Goal: Complete application form

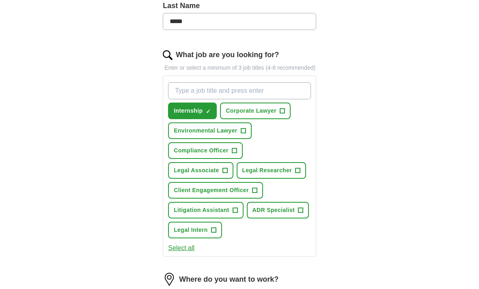
scroll to position [232, 0]
click at [182, 175] on span "Legal Associate" at bounding box center [196, 171] width 45 height 9
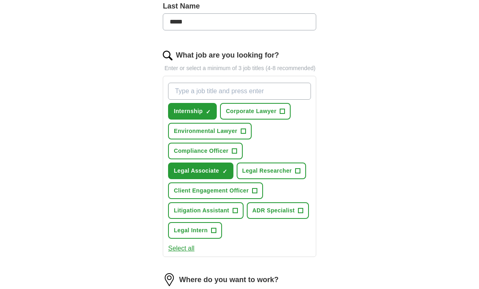
click at [287, 175] on span "Legal Researcher" at bounding box center [266, 171] width 49 height 9
click at [178, 199] on button "Client Engagement Officer +" at bounding box center [215, 191] width 95 height 17
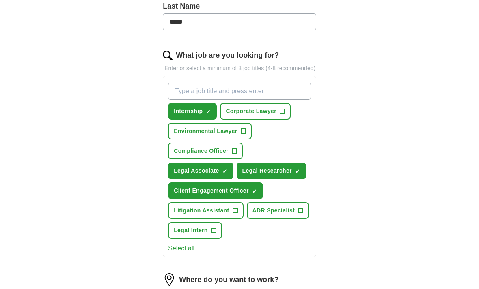
click at [179, 195] on span "Client Engagement Officer" at bounding box center [211, 191] width 75 height 9
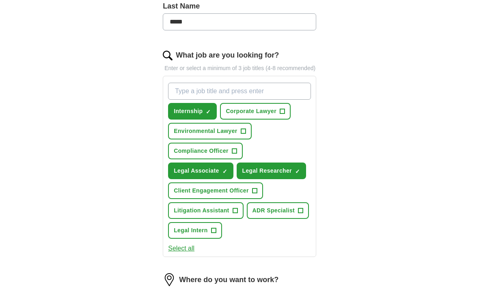
click at [209, 235] on button "Legal Intern +" at bounding box center [195, 230] width 54 height 17
click at [222, 215] on span "Litigation Assistant" at bounding box center [201, 211] width 55 height 9
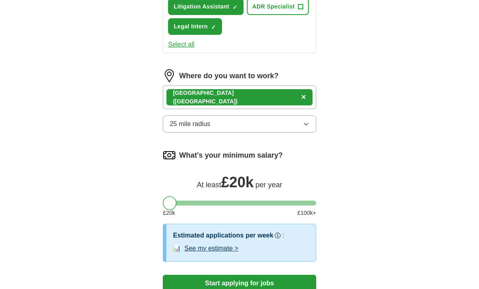
click at [299, 133] on button "25 mile radius" at bounding box center [239, 124] width 153 height 17
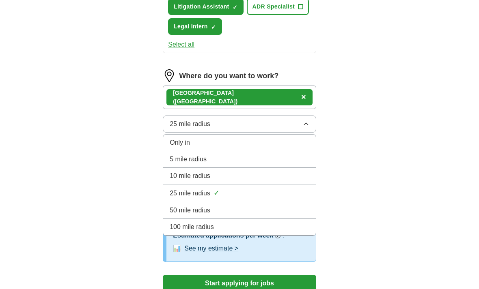
click at [295, 198] on div "25 mile radius ✓" at bounding box center [240, 193] width 140 height 11
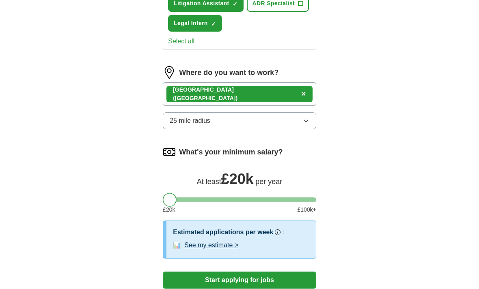
scroll to position [447, 0]
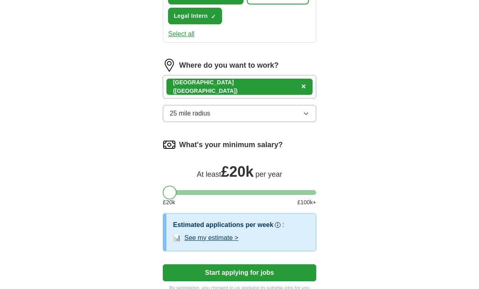
click at [292, 282] on button "Start applying for jobs" at bounding box center [239, 273] width 153 height 17
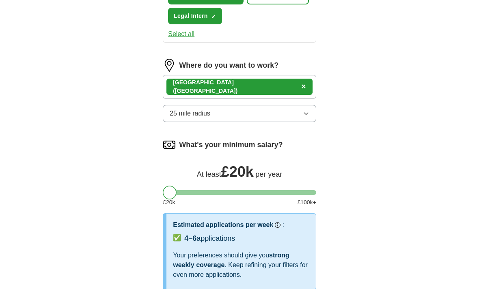
select select "**"
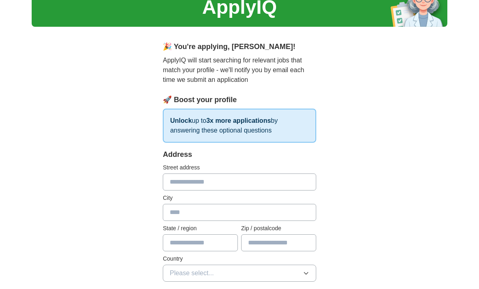
scroll to position [37, 0]
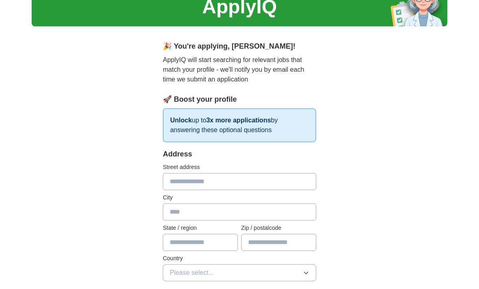
click at [274, 184] on input "text" at bounding box center [239, 181] width 153 height 17
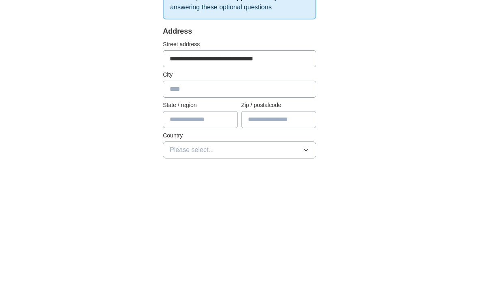
type input "**********"
click at [274, 204] on input "text" at bounding box center [239, 212] width 153 height 17
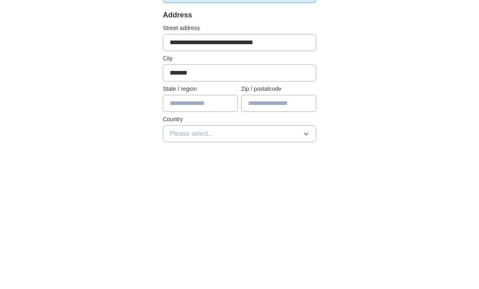
type input "*******"
click at [217, 234] on input "text" at bounding box center [200, 242] width 75 height 17
type input "*******"
click at [291, 234] on input "text" at bounding box center [278, 242] width 75 height 17
type input "*******"
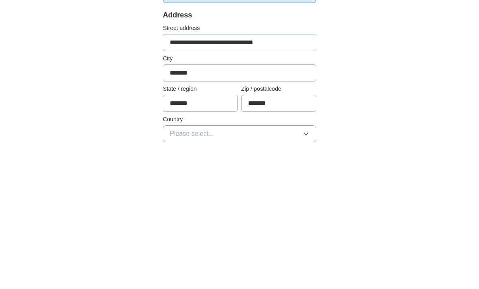
click at [217, 234] on input "*******" at bounding box center [200, 242] width 75 height 17
type input "*"
type input "*******"
click at [295, 265] on button "Please select..." at bounding box center [239, 273] width 153 height 17
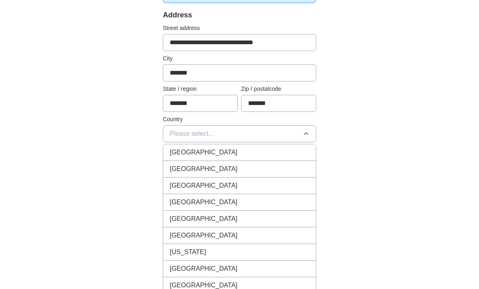
scroll to position [176, 0]
click at [298, 156] on div "[GEOGRAPHIC_DATA]" at bounding box center [240, 153] width 140 height 10
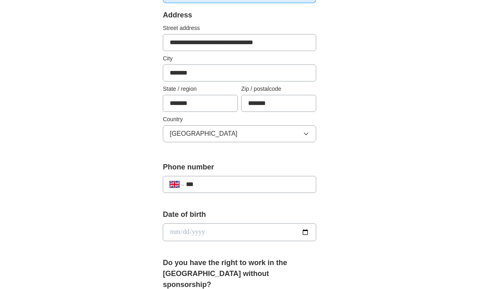
click at [299, 189] on input "***" at bounding box center [247, 185] width 123 height 10
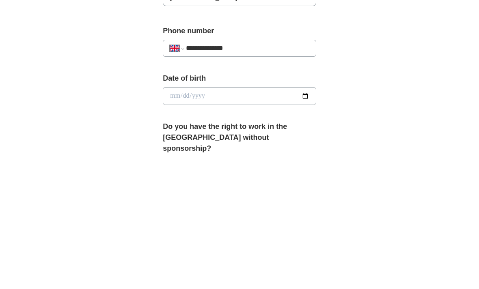
type input "**********"
click at [295, 224] on input "date" at bounding box center [239, 233] width 153 height 18
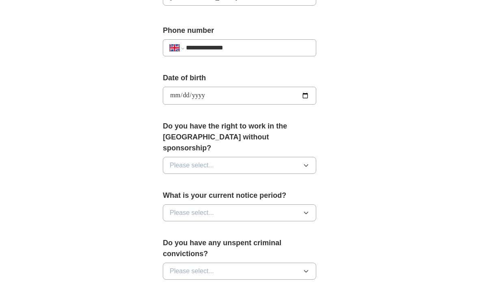
click at [297, 84] on div "**********" at bounding box center [239, 92] width 153 height 39
click at [227, 92] on input "**********" at bounding box center [239, 96] width 153 height 18
type input "**********"
click at [278, 157] on button "Please select..." at bounding box center [239, 165] width 153 height 17
click at [241, 179] on div "Yes" at bounding box center [240, 184] width 140 height 10
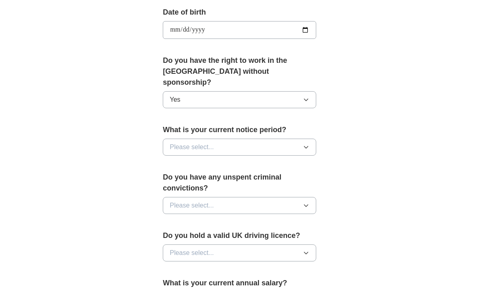
scroll to position [378, 0]
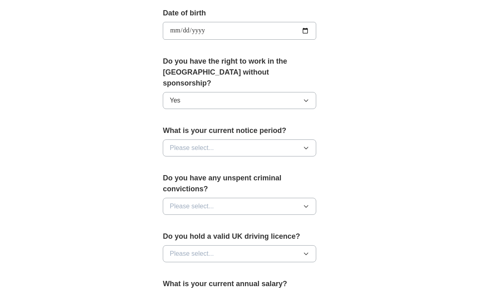
click at [281, 140] on button "Please select..." at bounding box center [239, 148] width 153 height 17
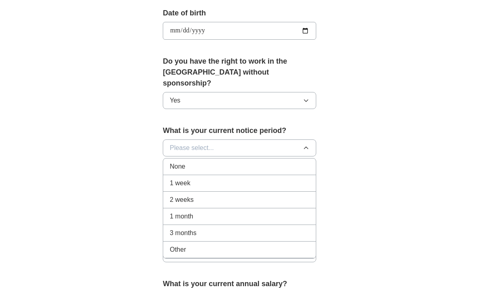
click at [265, 162] on div "None" at bounding box center [240, 167] width 140 height 10
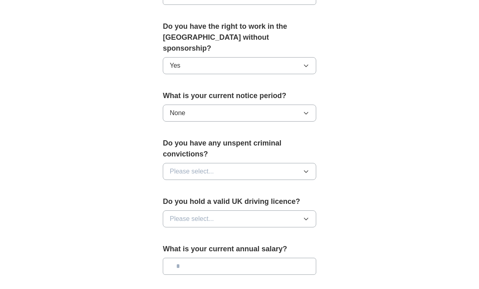
click at [284, 164] on button "Please select..." at bounding box center [239, 172] width 153 height 17
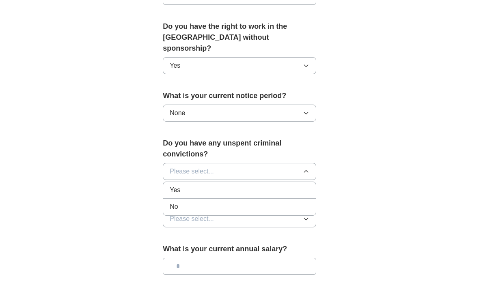
scroll to position [413, 0]
click at [262, 199] on li "No" at bounding box center [239, 207] width 153 height 17
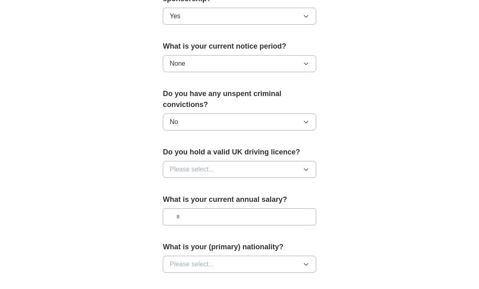
scroll to position [463, 0]
click at [291, 161] on button "Please select..." at bounding box center [239, 169] width 153 height 17
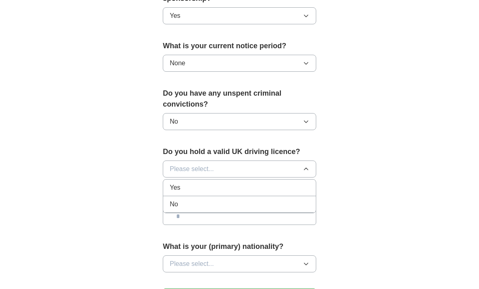
click at [273, 200] on div "No" at bounding box center [240, 205] width 140 height 10
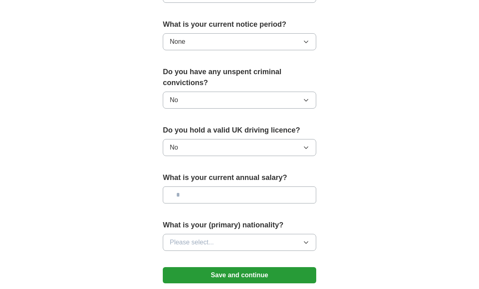
click at [286, 187] on input "text" at bounding box center [239, 195] width 153 height 17
click at [282, 187] on input "text" at bounding box center [239, 195] width 153 height 17
type input "**"
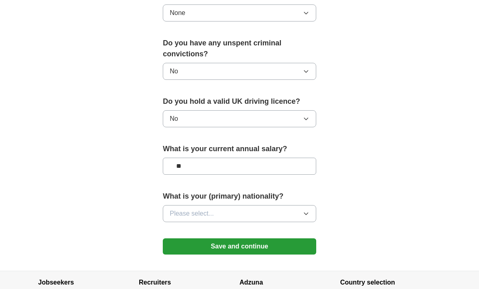
scroll to position [516, 0]
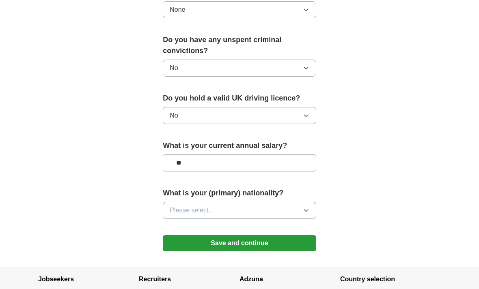
click at [219, 202] on button "Please select..." at bounding box center [239, 210] width 153 height 17
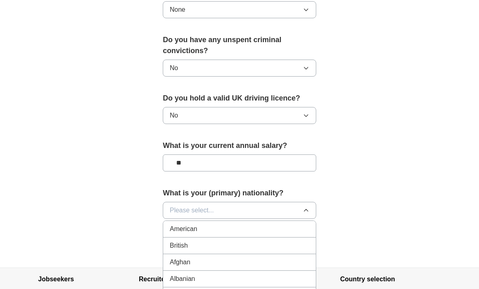
click at [269, 202] on button "Please select..." at bounding box center [239, 210] width 153 height 17
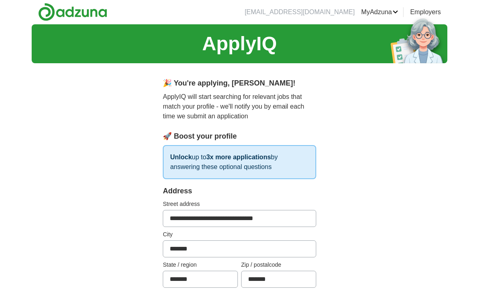
scroll to position [0, 0]
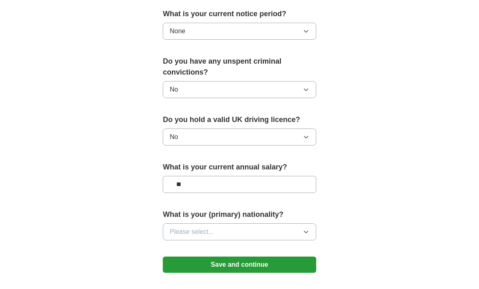
click at [264, 224] on button "Please select..." at bounding box center [239, 232] width 153 height 17
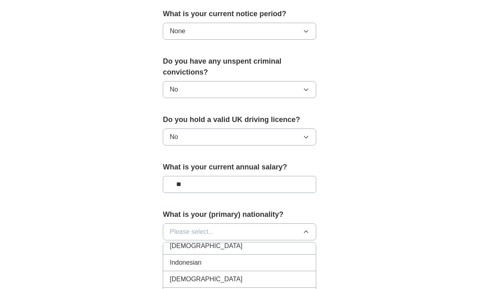
scroll to position [1334, 0]
click at [240, 243] on div "Indian" at bounding box center [240, 248] width 140 height 10
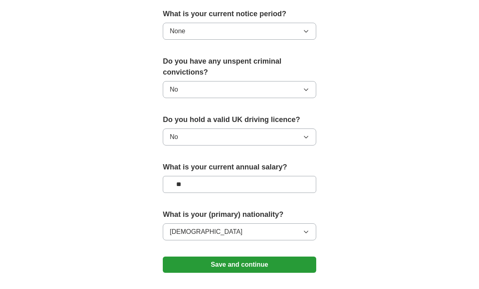
click at [262, 257] on button "Save and continue" at bounding box center [239, 265] width 153 height 16
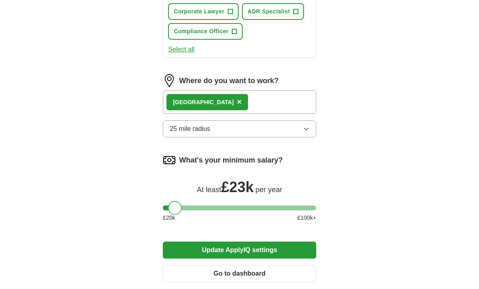
scroll to position [420, 0]
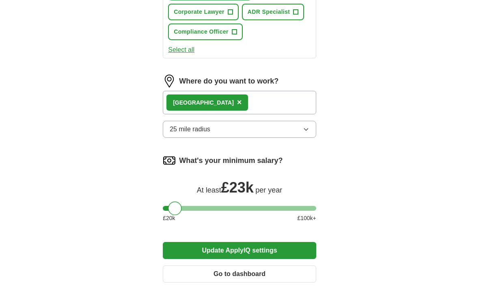
click at [303, 131] on icon "button" at bounding box center [306, 129] width 6 height 6
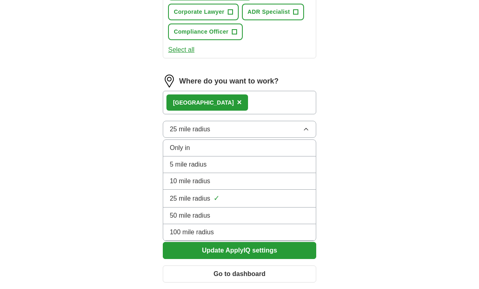
click at [264, 239] on li "100 mile radius" at bounding box center [239, 232] width 153 height 17
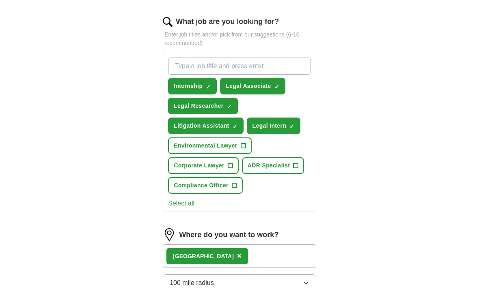
scroll to position [256, 0]
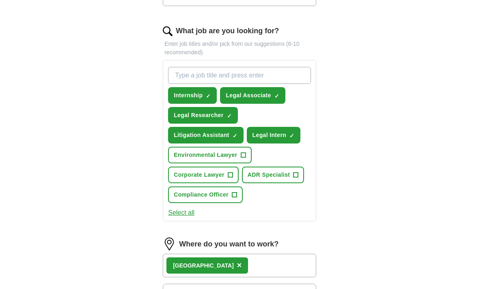
click at [236, 153] on span "Environmental Lawyer" at bounding box center [205, 155] width 63 height 9
click at [190, 214] on button "Select all" at bounding box center [181, 213] width 26 height 10
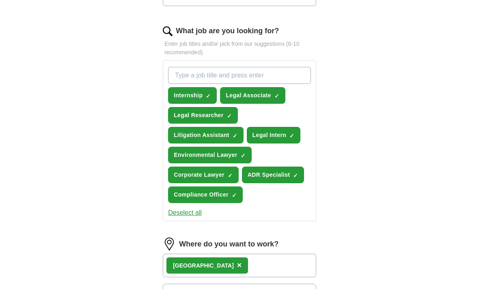
click at [218, 192] on span "Compliance Officer" at bounding box center [201, 195] width 55 height 9
click at [227, 176] on button "Corporate Lawyer ✓ ×" at bounding box center [203, 175] width 71 height 17
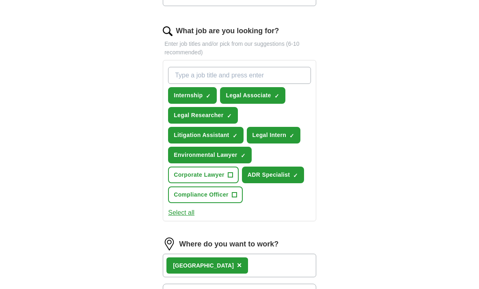
click at [227, 178] on button "Corporate Lawyer +" at bounding box center [203, 175] width 71 height 17
click at [227, 178] on button "Corporate Lawyer ✓ ×" at bounding box center [203, 175] width 71 height 17
click at [224, 178] on span "Corporate Lawyer" at bounding box center [199, 175] width 51 height 9
click at [219, 202] on button "Compliance Officer +" at bounding box center [205, 195] width 75 height 17
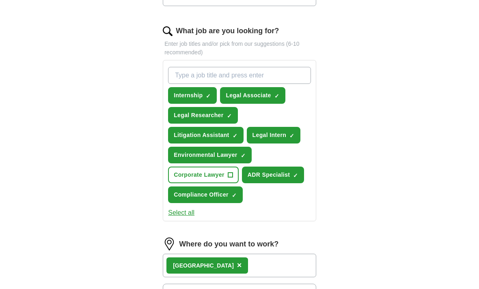
click at [224, 206] on div "Internship ✓ × Legal Associate ✓ × Legal Researcher ✓ × Litigation Assistant ✓ …" at bounding box center [239, 135] width 146 height 143
click at [222, 180] on button "Corporate Lawyer +" at bounding box center [203, 175] width 71 height 17
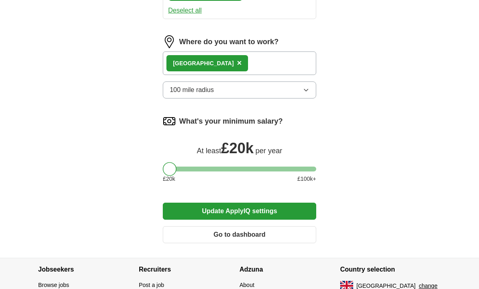
click at [284, 209] on button "Update ApplyIQ settings" at bounding box center [239, 211] width 153 height 17
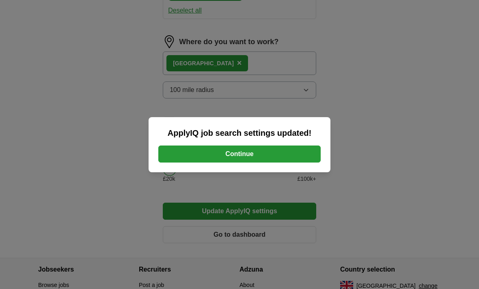
click at [303, 163] on button "Continue" at bounding box center [239, 154] width 162 height 17
